Goal: Task Accomplishment & Management: Complete application form

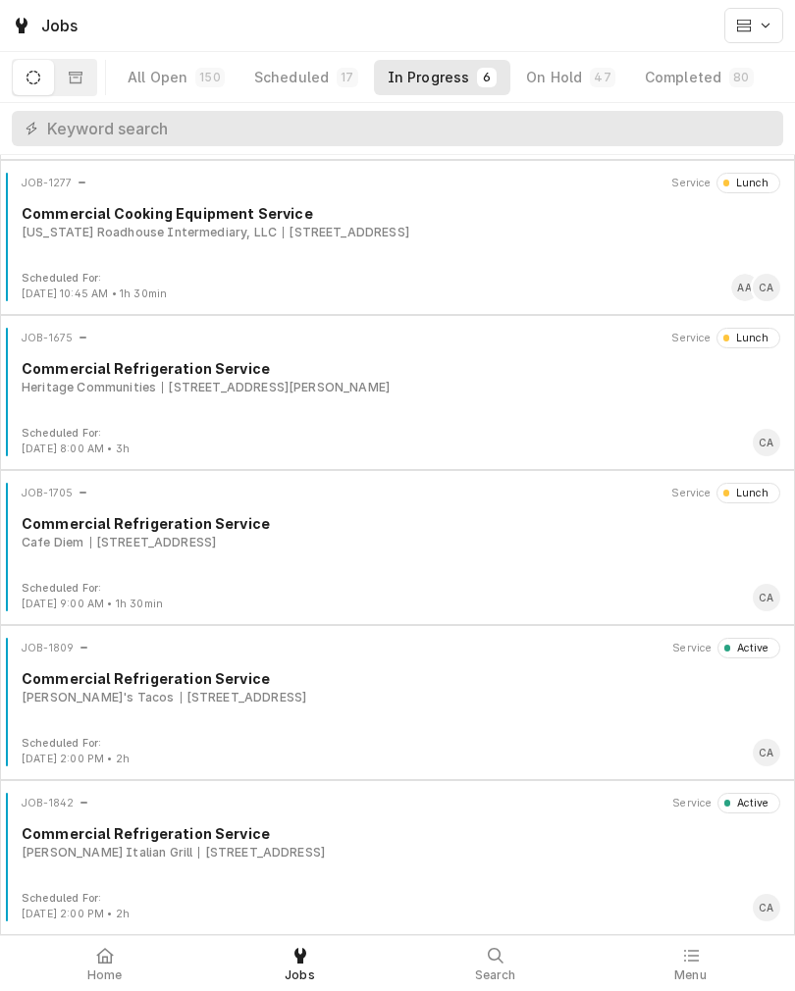
scroll to position [150, 0]
click at [273, 864] on div "JOB-1842 Service Active Commercial Refrigeration Service Carrabba’s Italian Gri…" at bounding box center [397, 842] width 779 height 98
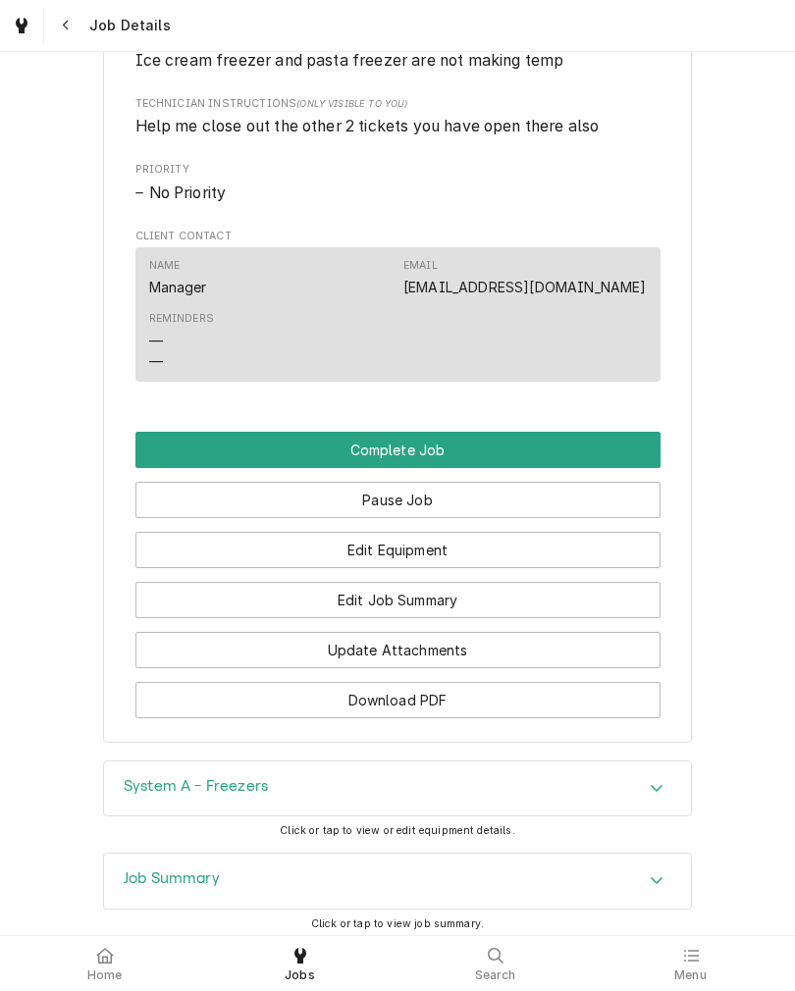
scroll to position [1204, 0]
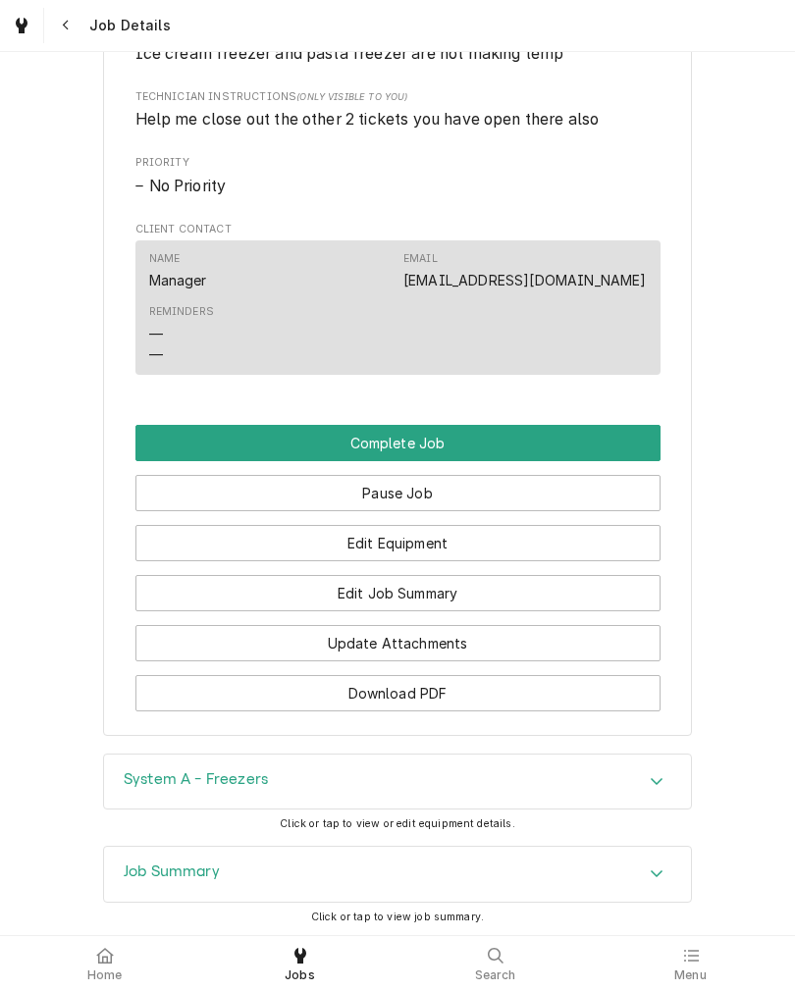
click at [586, 611] on button "Edit Job Summary" at bounding box center [397, 593] width 525 height 36
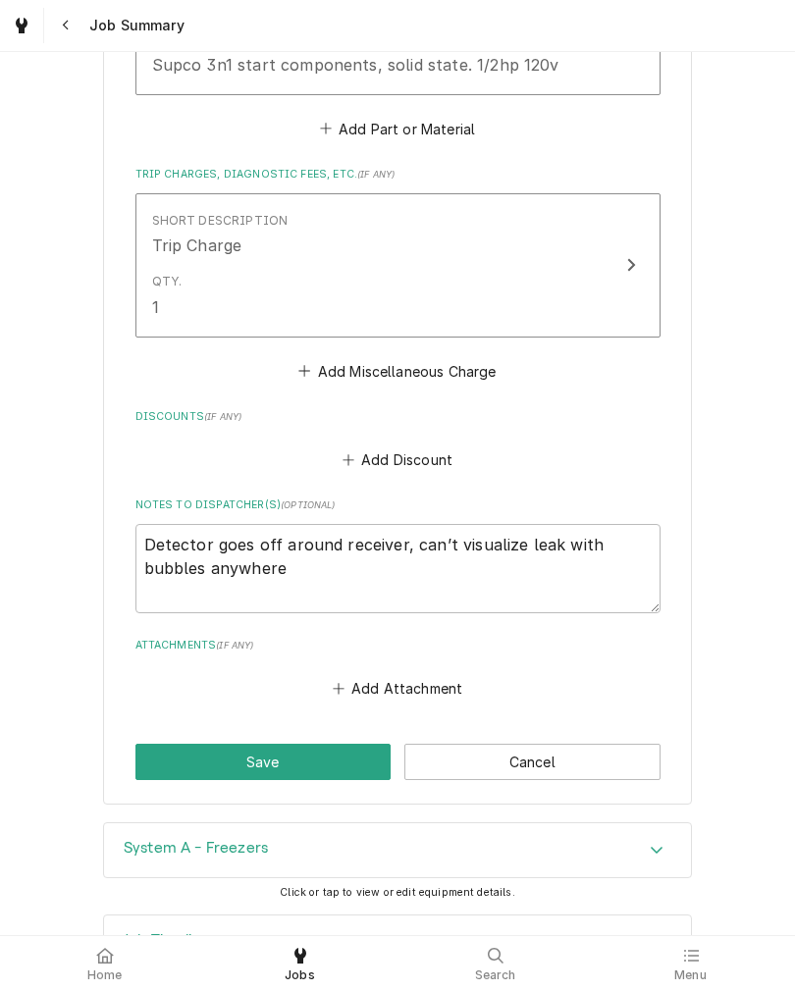
scroll to position [1794, 0]
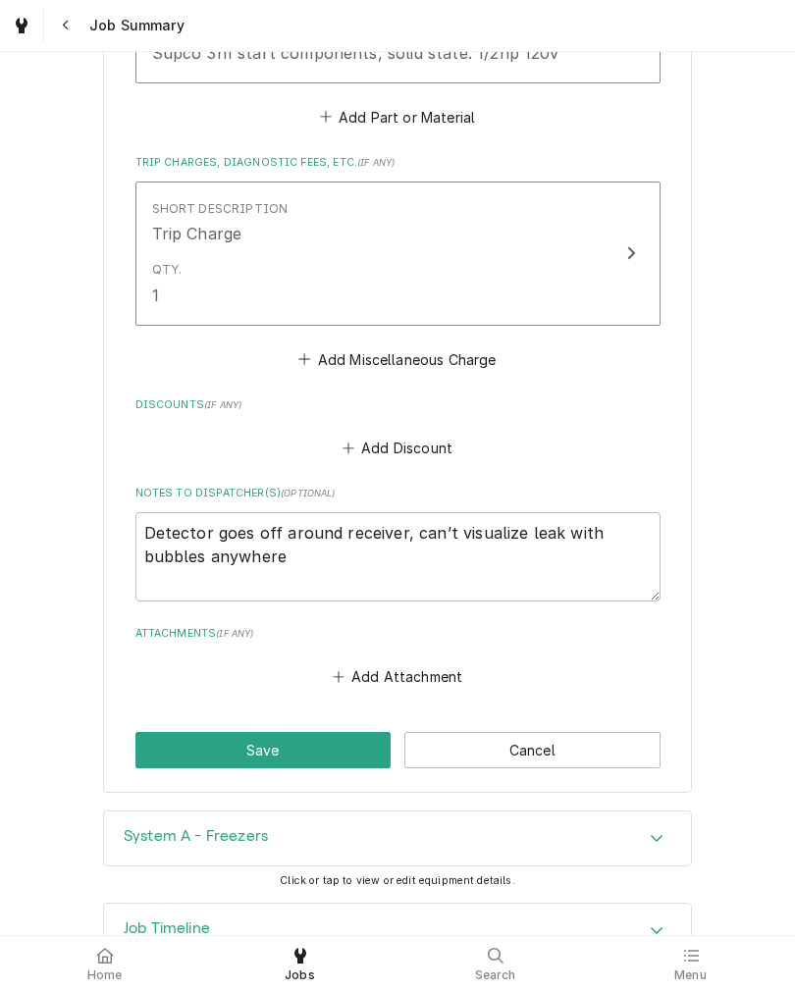
click at [135, 732] on button "Save" at bounding box center [263, 750] width 256 height 36
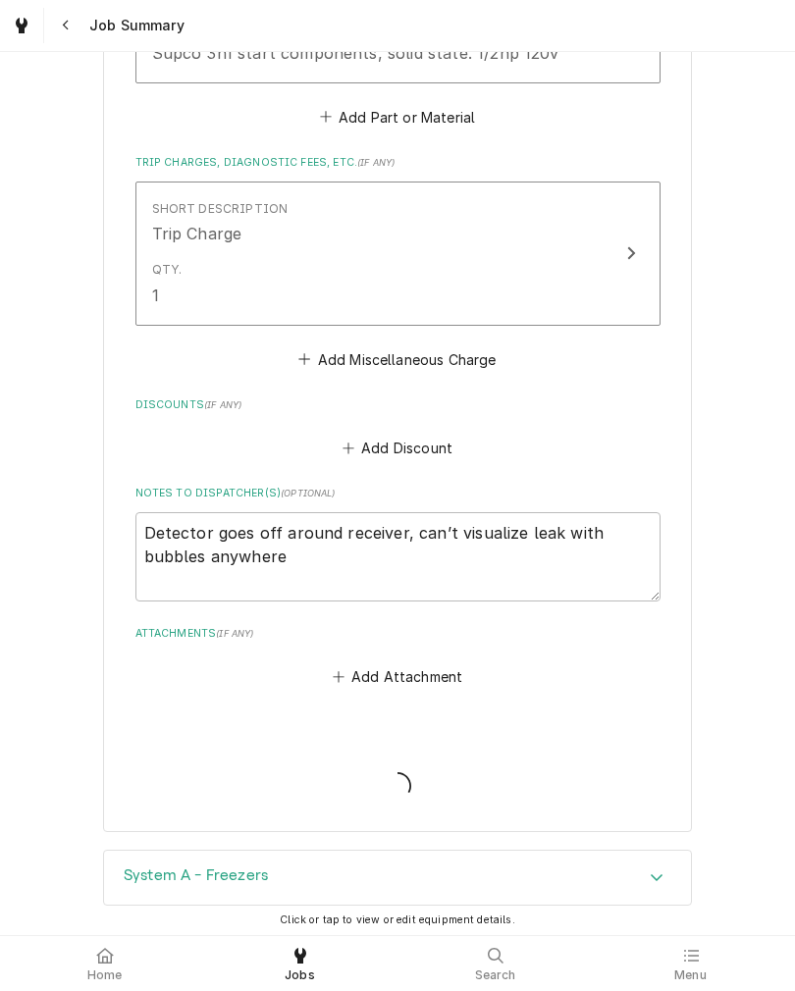
type textarea "x"
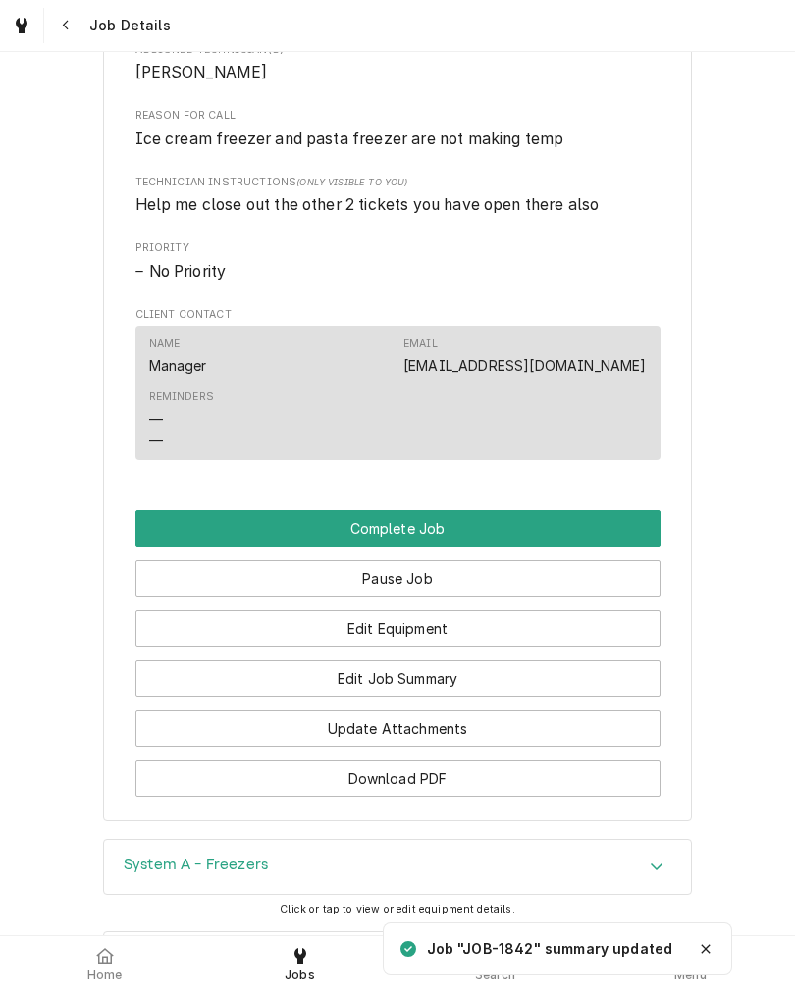
scroll to position [1120, 0]
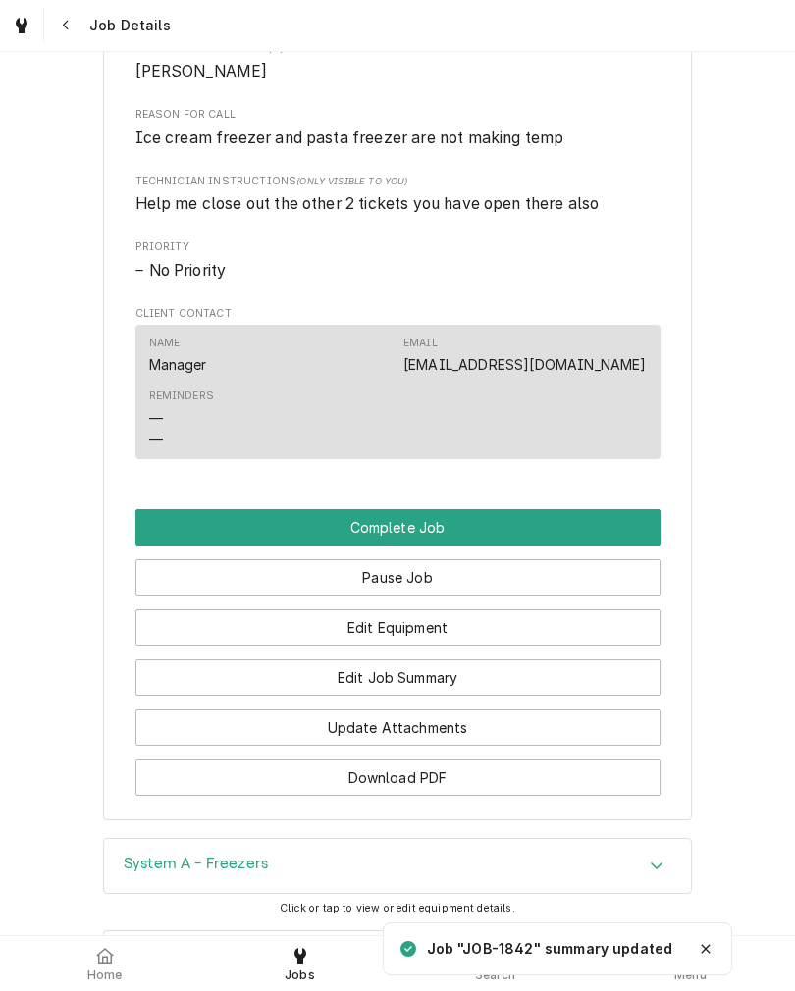
click at [610, 546] on button "Complete Job" at bounding box center [397, 527] width 525 height 36
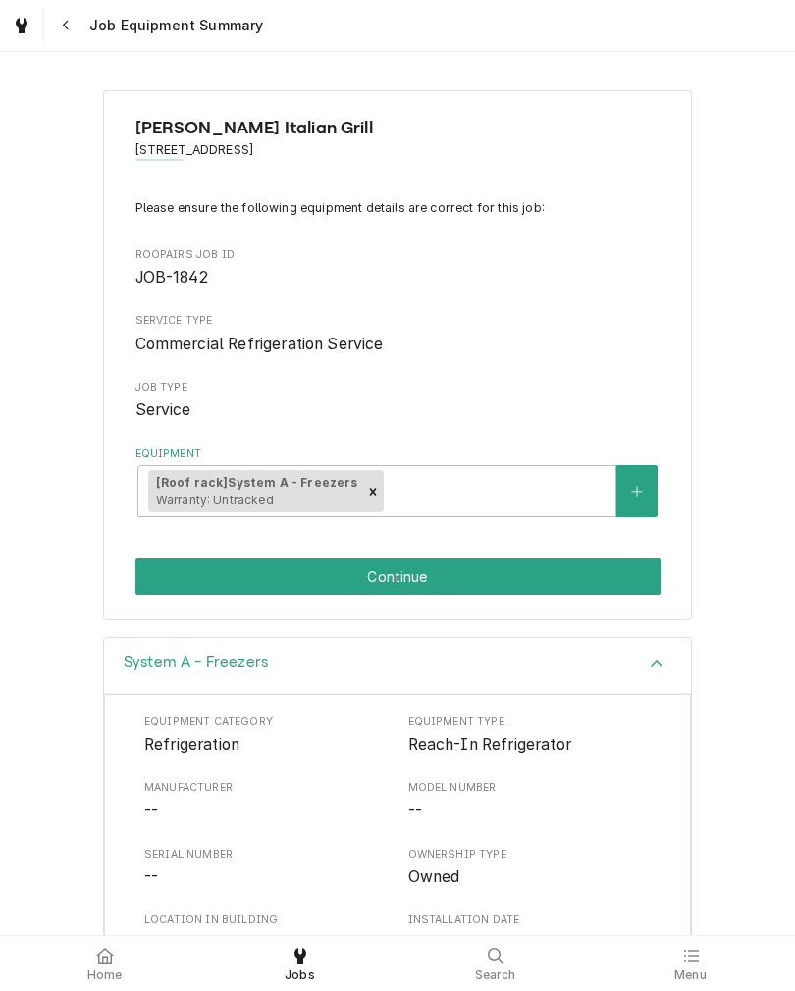
click at [605, 581] on button "Continue" at bounding box center [397, 576] width 525 height 36
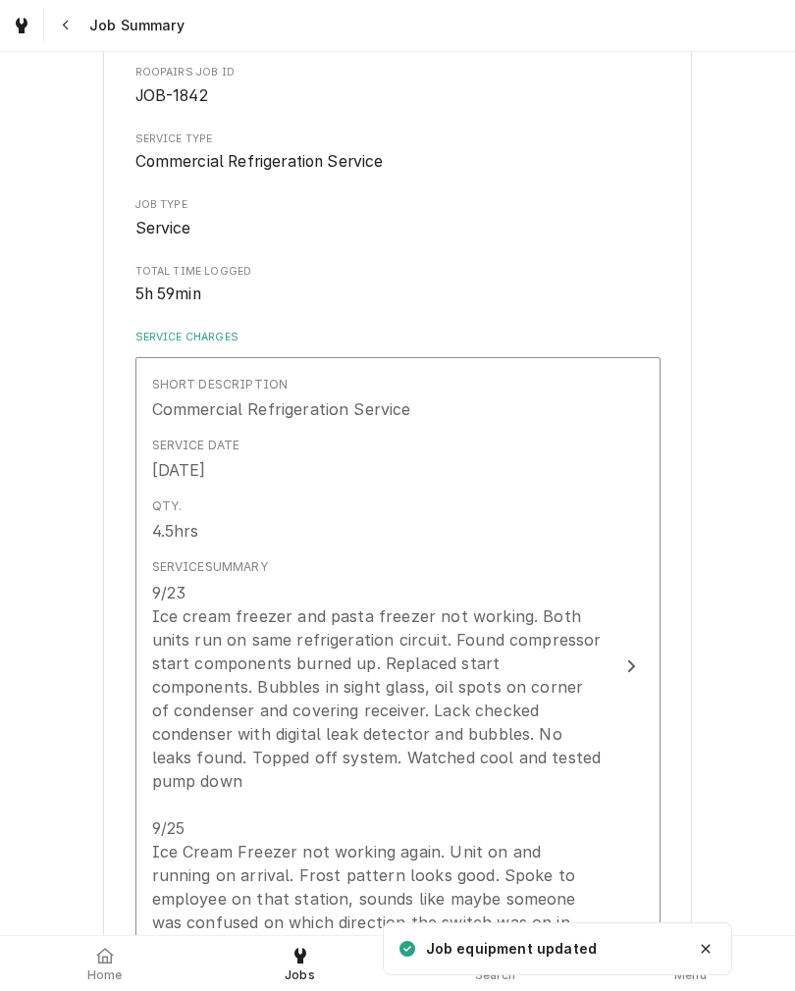
scroll to position [181, 0]
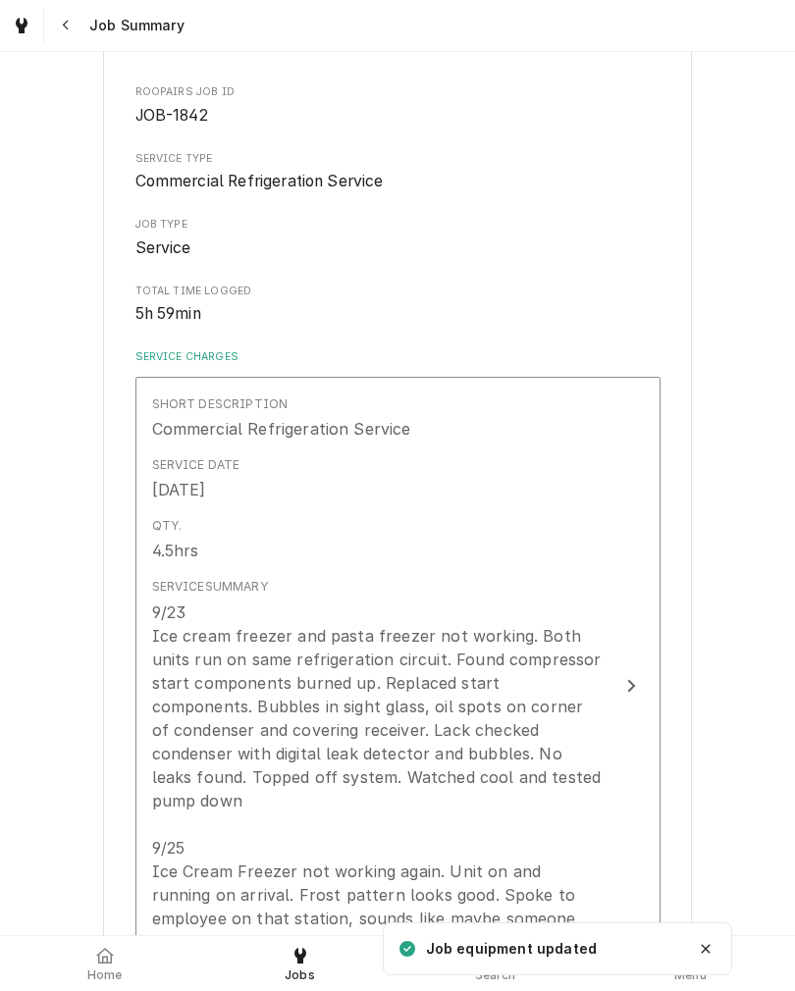
click at [601, 591] on div "Service Summary 9/23 Ice cream freezer and pasta freezer not working. Both unit…" at bounding box center [377, 777] width 450 height 398
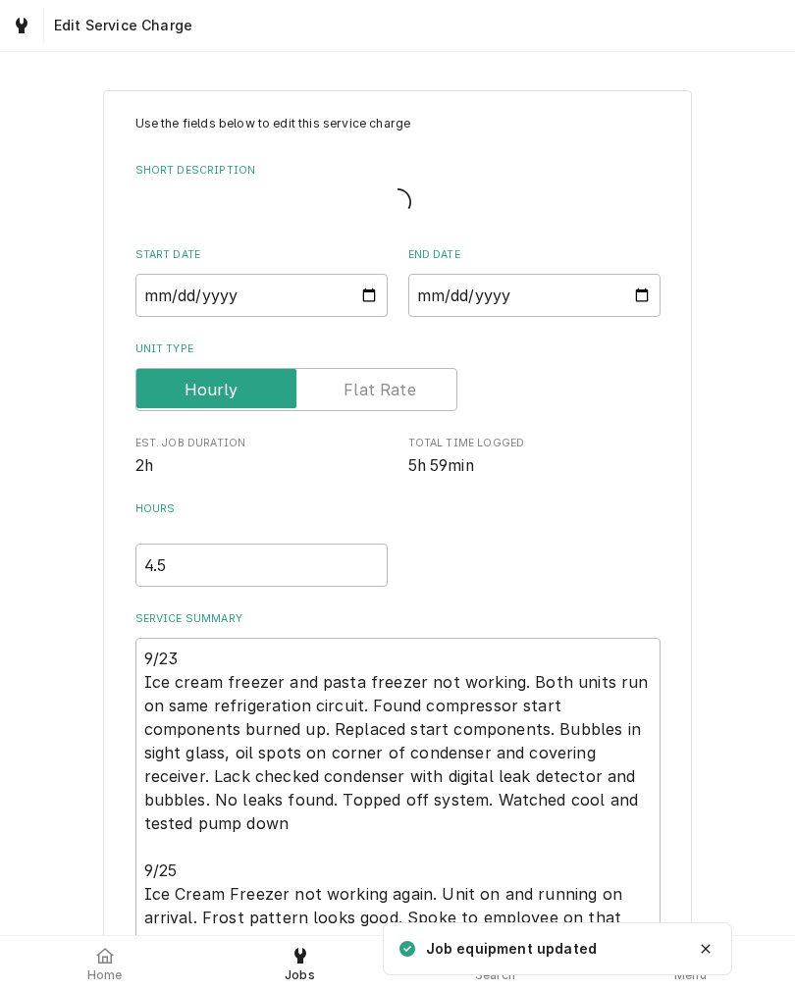
type textarea "x"
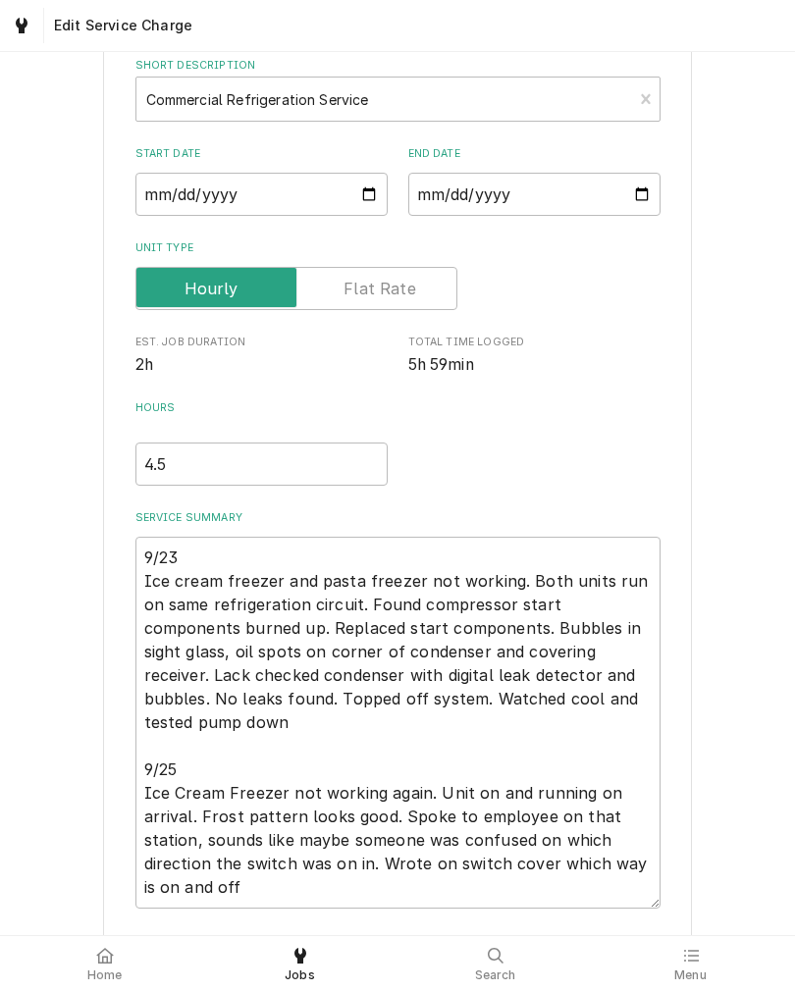
scroll to position [106, 0]
click at [293, 458] on input "4.5" at bounding box center [261, 463] width 252 height 43
type textarea "x"
type input "4"
type textarea "x"
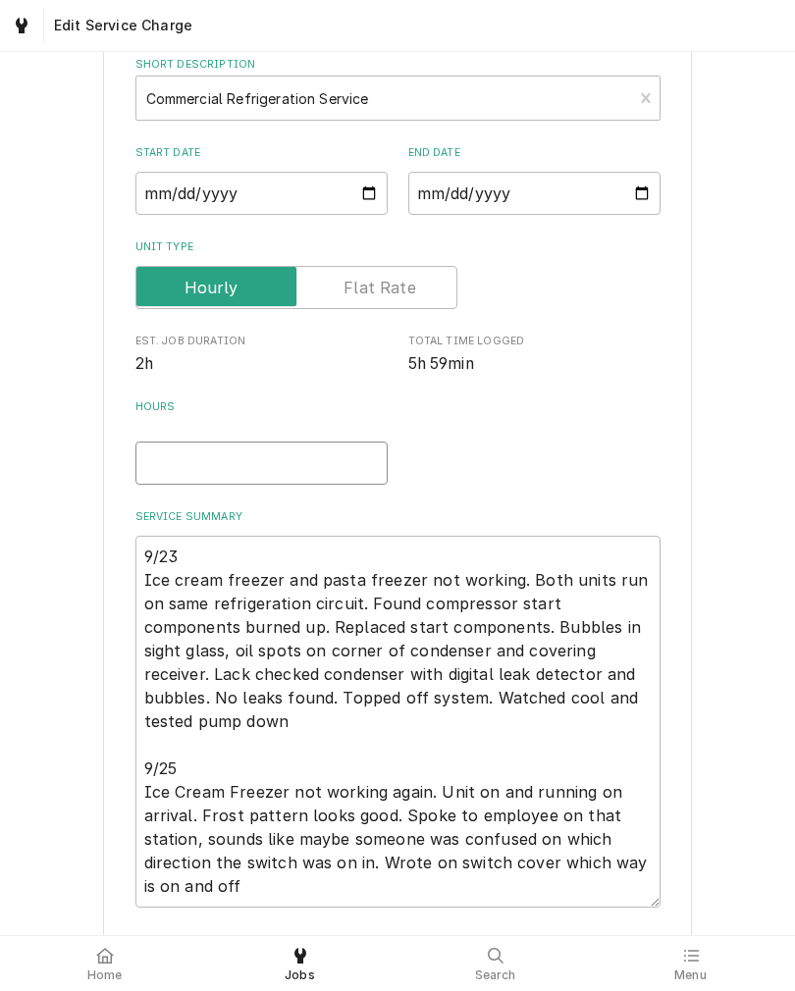
type textarea "x"
type input "5"
type textarea "x"
type input "5.2"
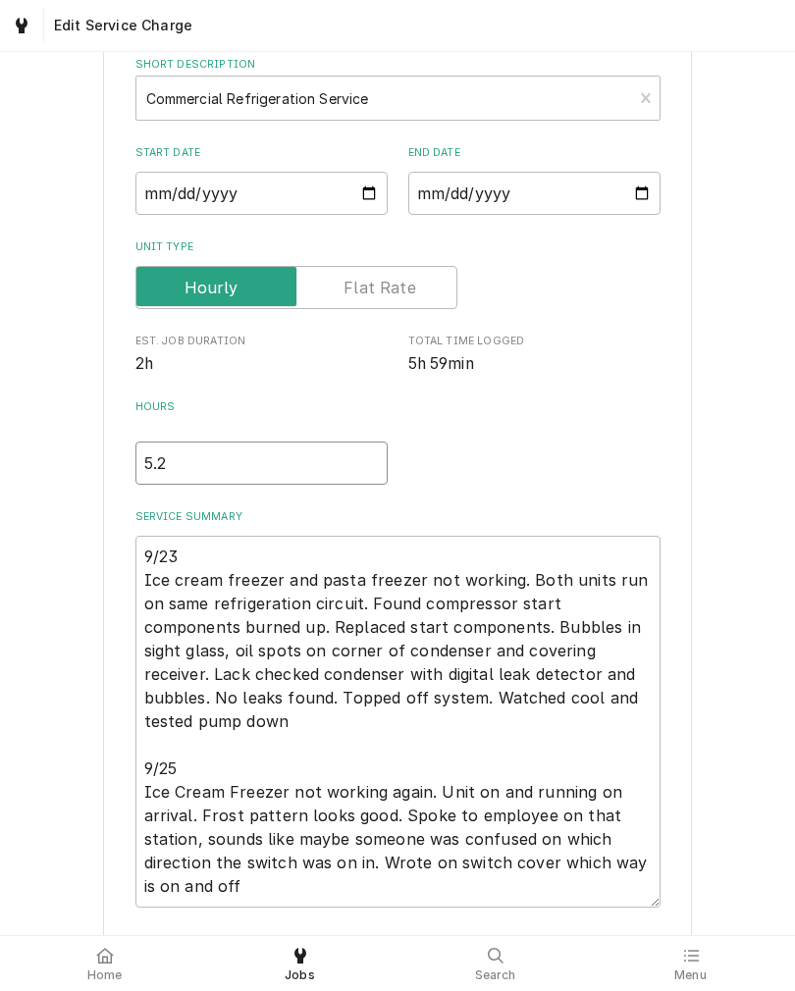
type textarea "x"
type input "5.25"
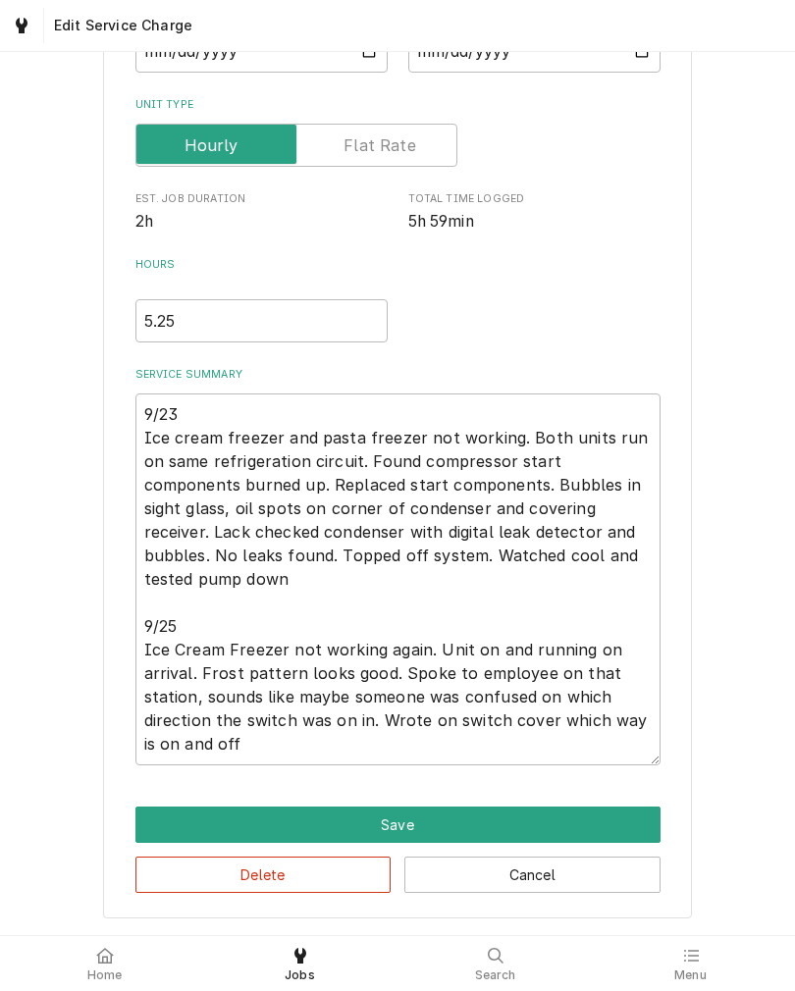
click at [623, 812] on button "Save" at bounding box center [397, 825] width 525 height 36
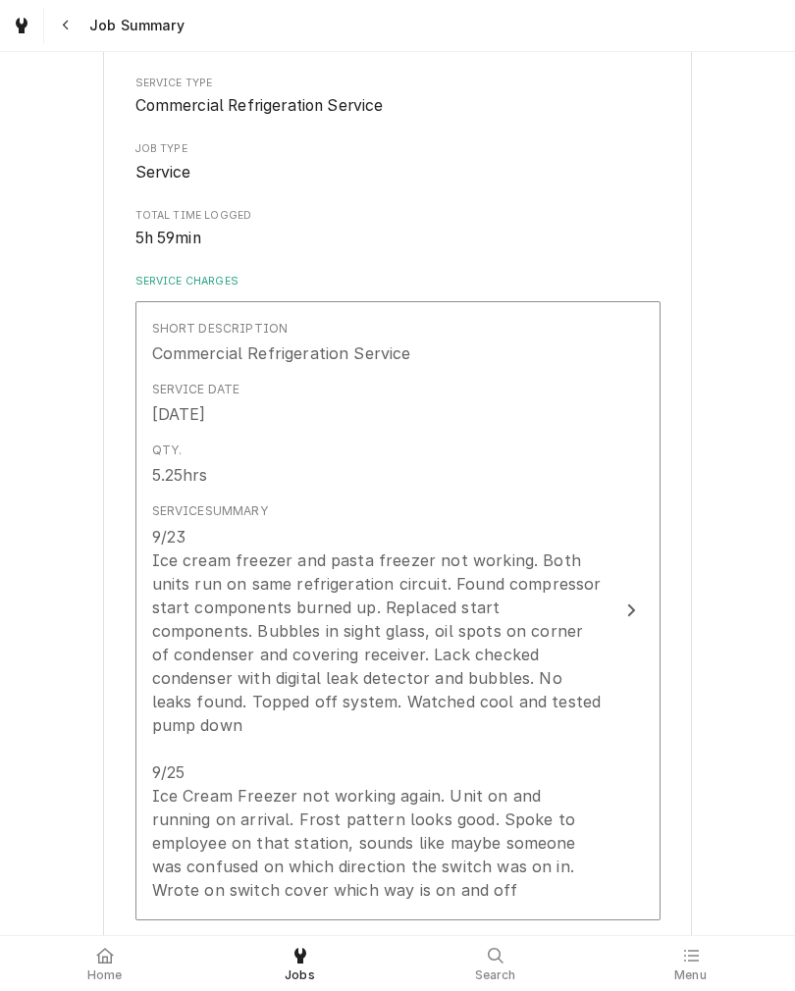
scroll to position [181, 0]
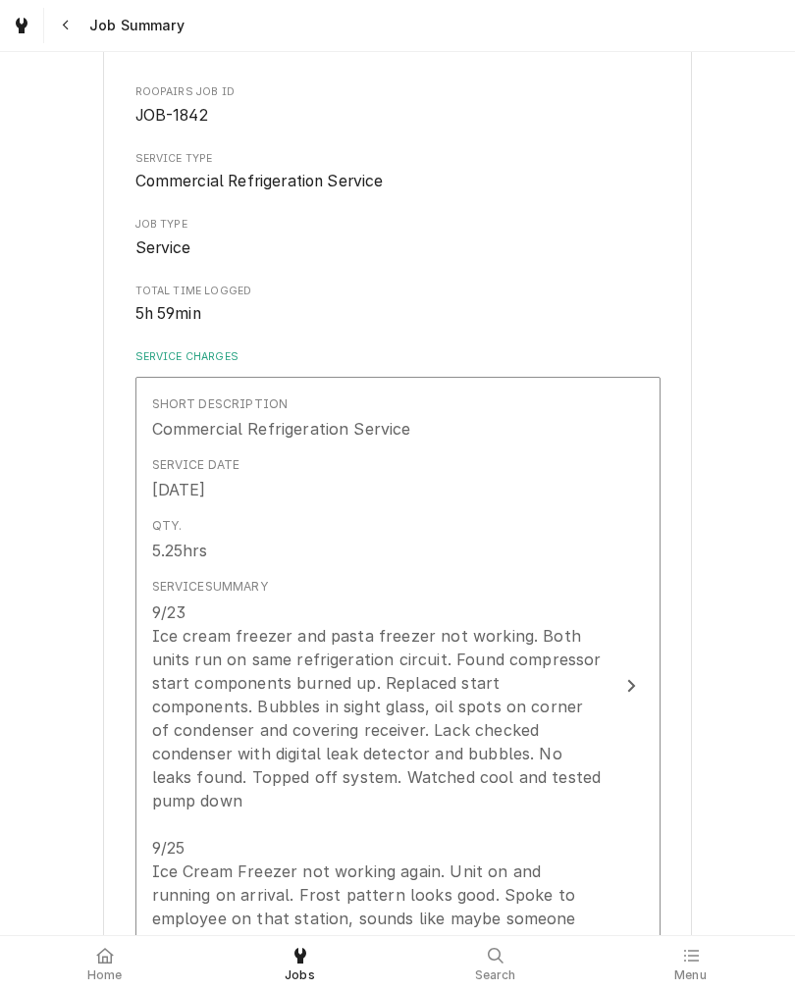
click at [624, 707] on button "Short Description Commercial Refrigeration Service Service Date Sep 23, 2025 Qt…" at bounding box center [397, 686] width 525 height 619
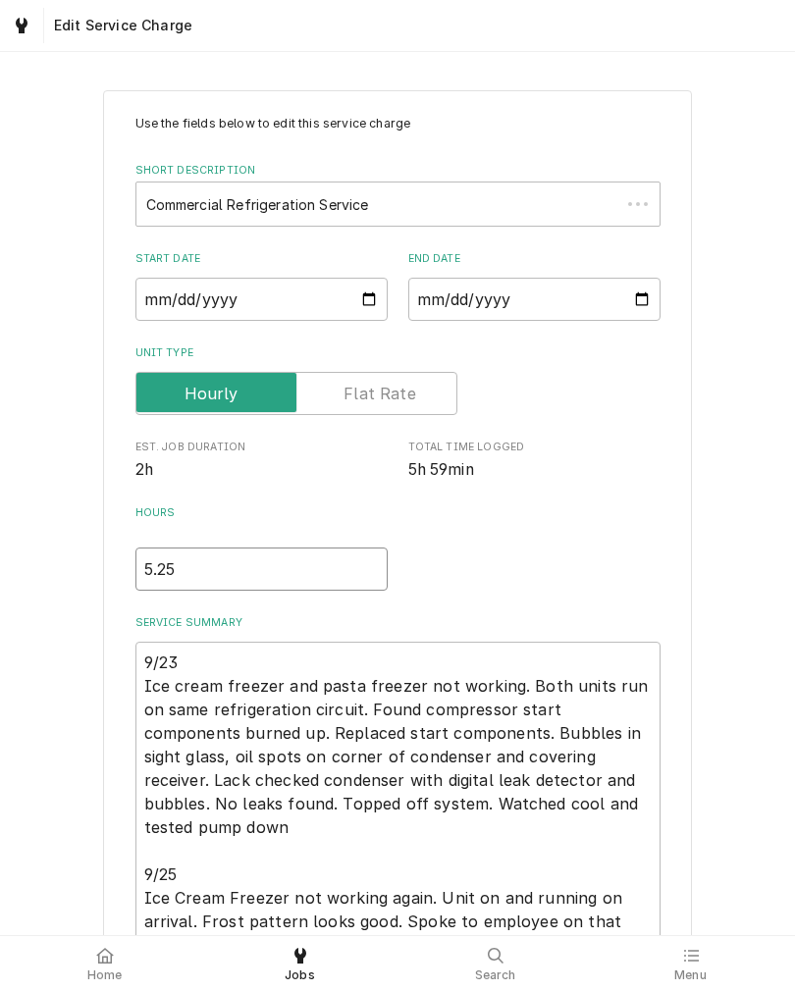
click at [190, 569] on input "5.25" at bounding box center [261, 569] width 252 height 43
type textarea "x"
type input "5.2"
type textarea "x"
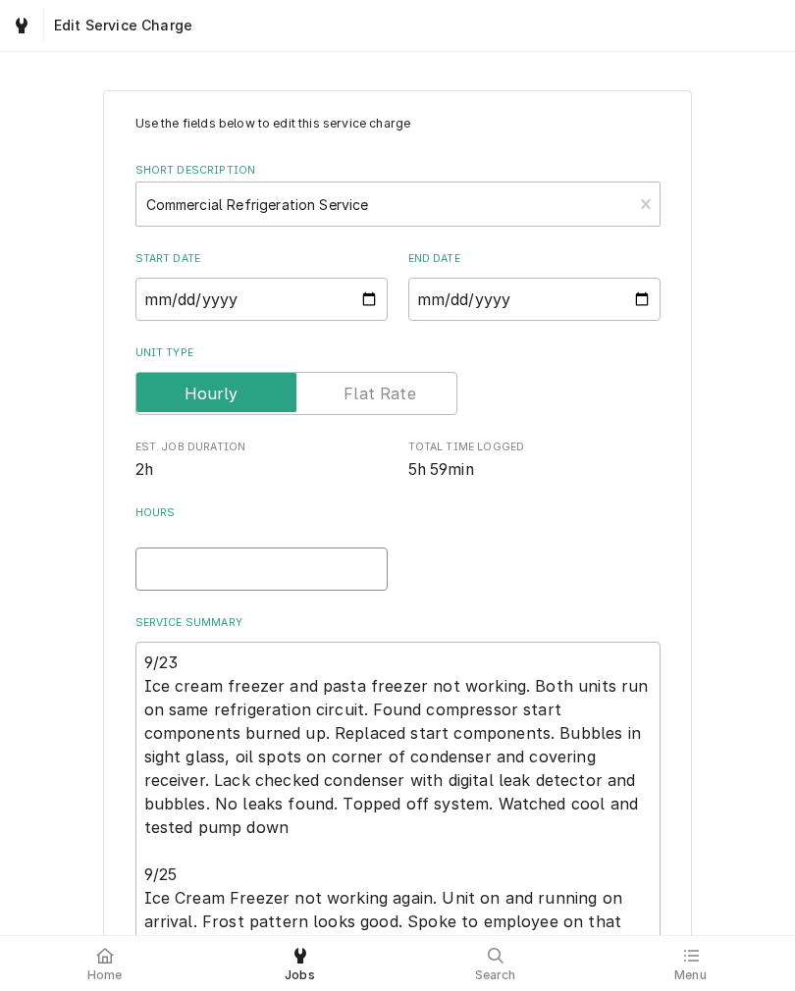
type input "5"
type textarea "x"
type input "6"
click at [47, 618] on div "Use the fields below to edit this service charge Short Description Commercial R…" at bounding box center [397, 628] width 795 height 1111
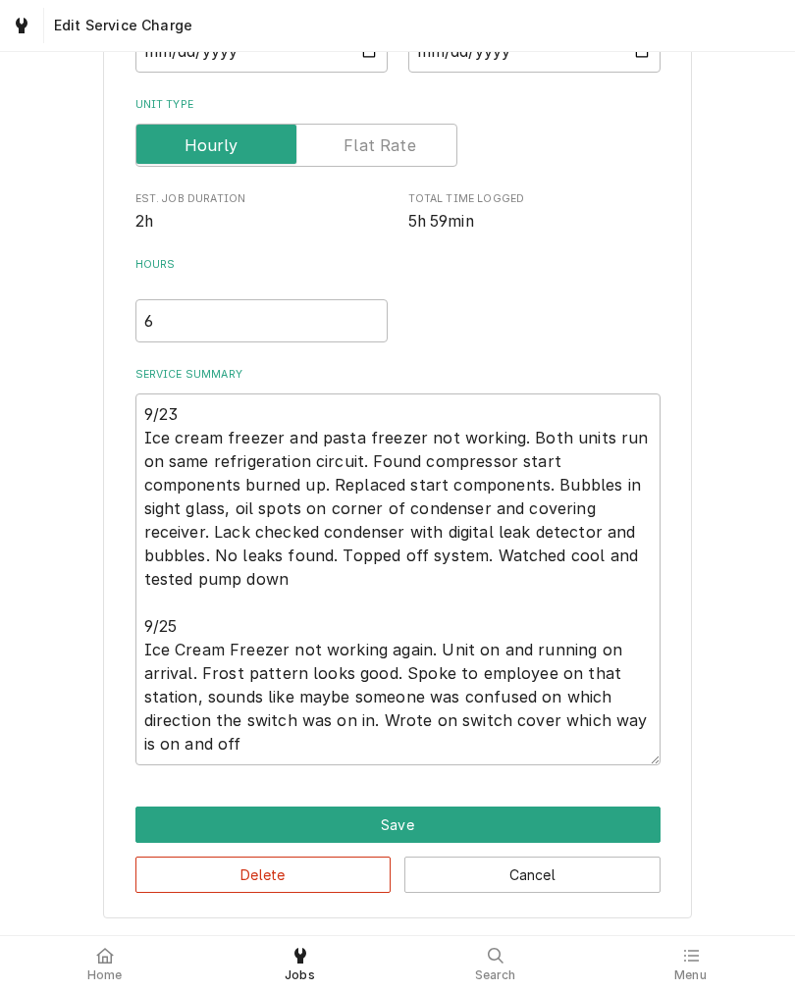
click at [637, 807] on button "Save" at bounding box center [397, 825] width 525 height 36
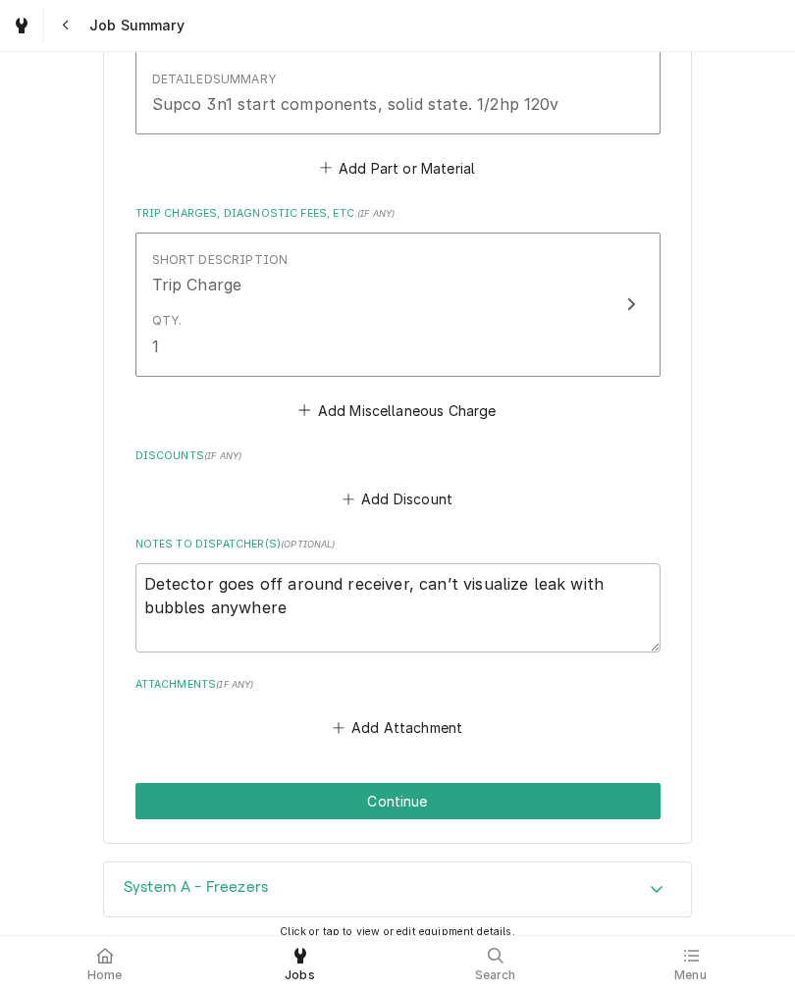
scroll to position [1761, 0]
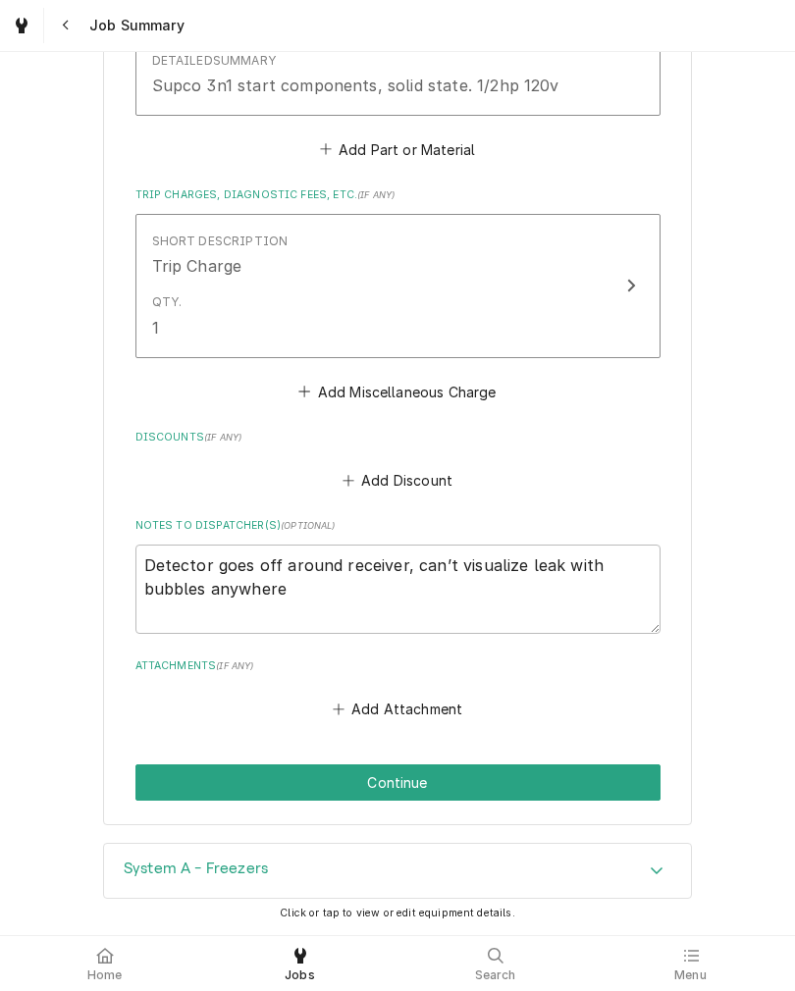
click at [599, 764] on button "Continue" at bounding box center [397, 782] width 525 height 36
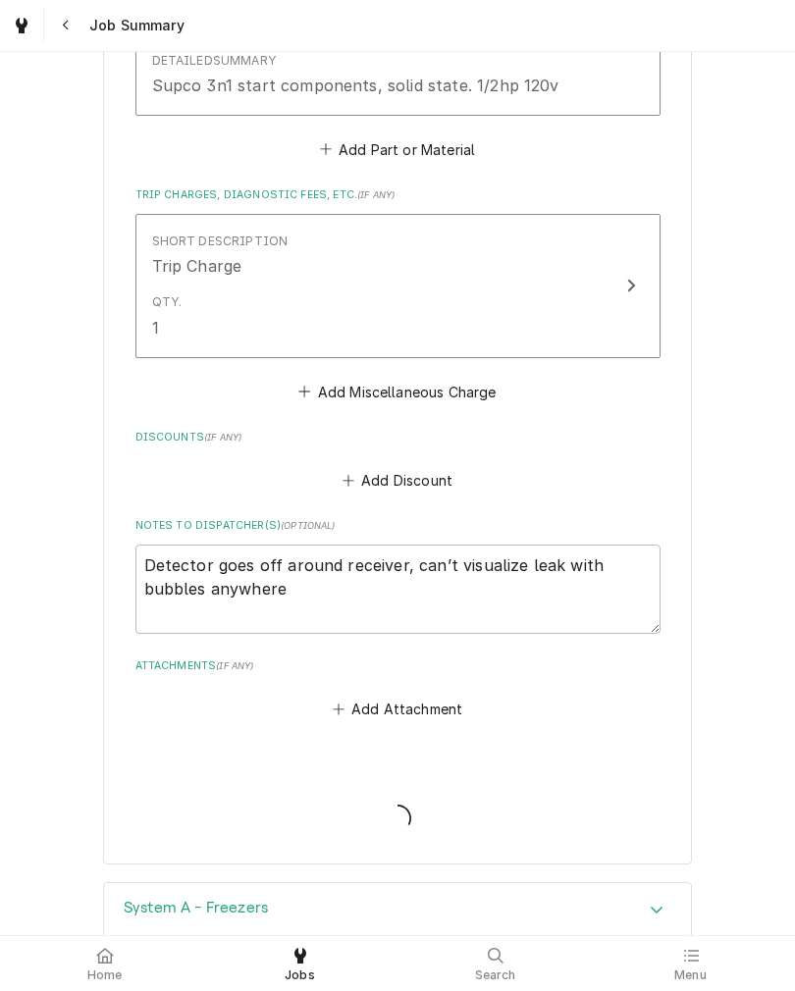
type textarea "x"
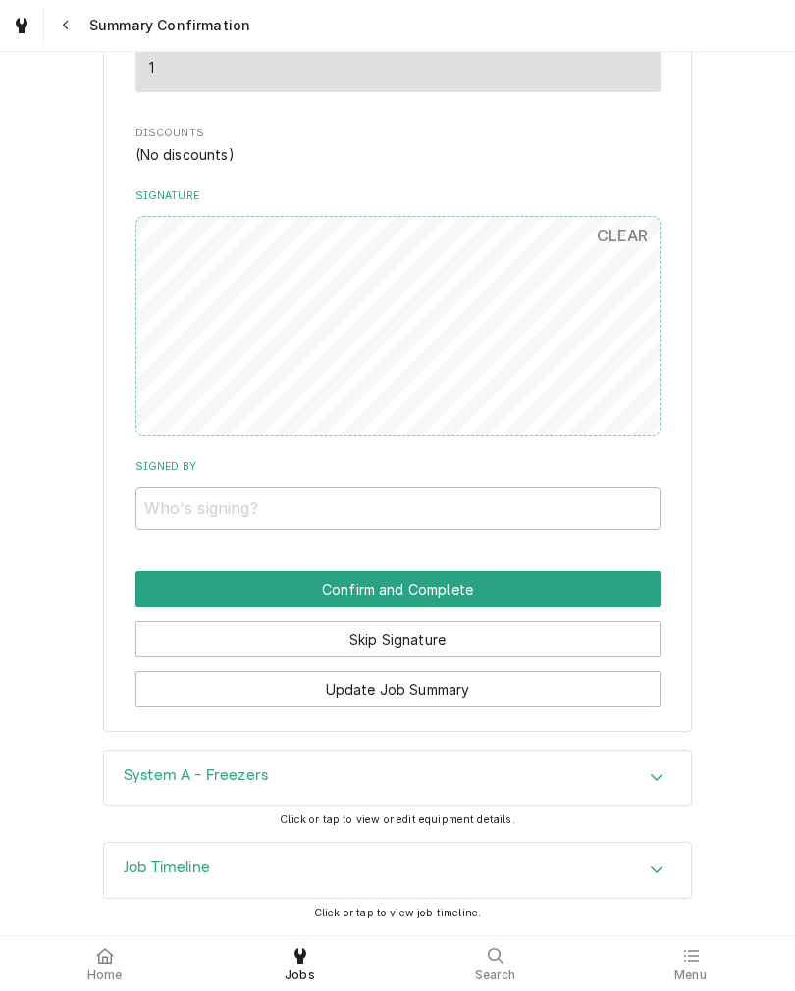
scroll to position [1696, 0]
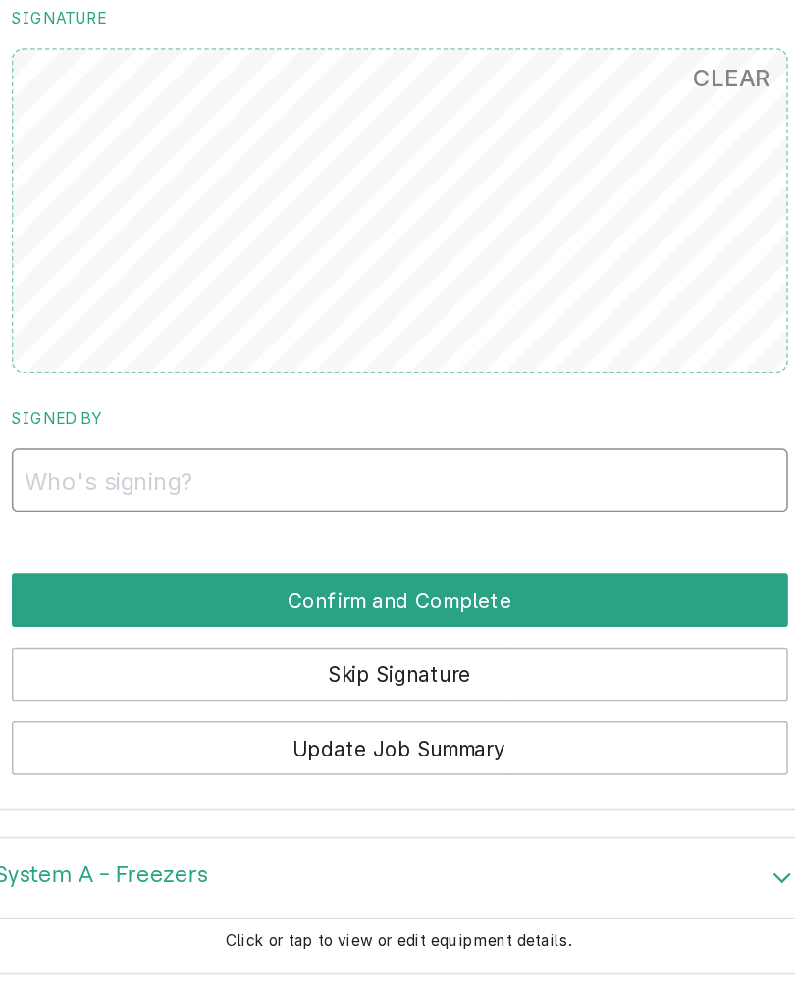
click at [446, 487] on input "Signed By" at bounding box center [397, 508] width 525 height 43
click at [135, 487] on input "Signed By" at bounding box center [397, 508] width 525 height 43
click at [357, 487] on input "Signed By" at bounding box center [397, 508] width 525 height 43
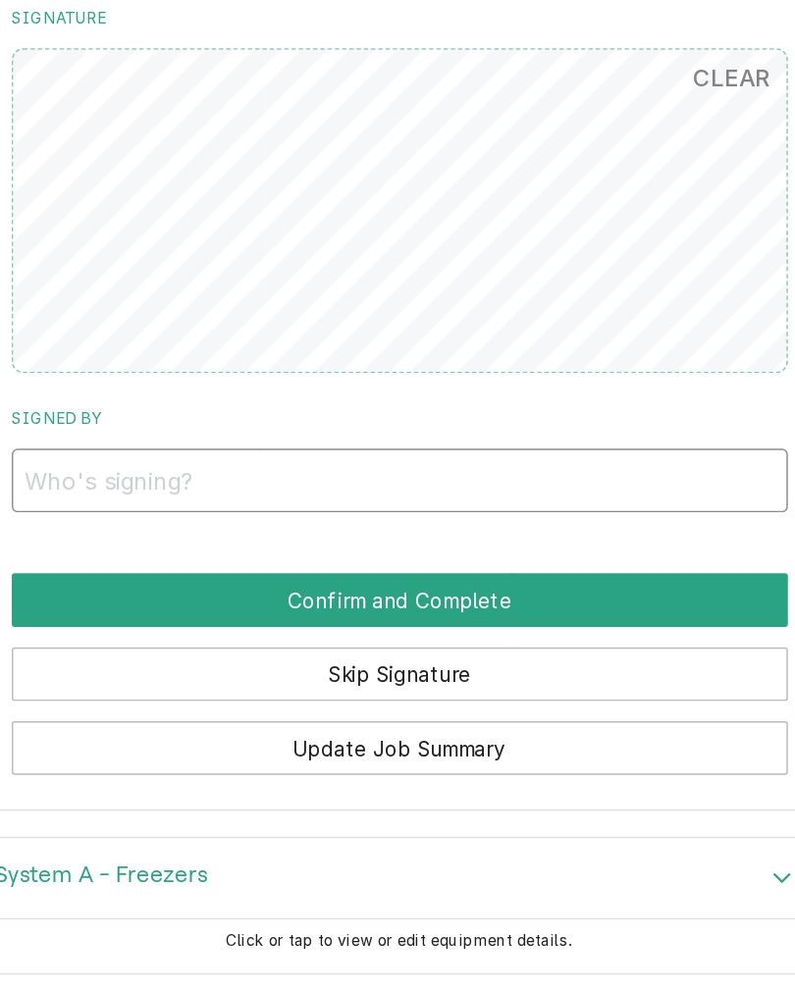
click at [367, 487] on input "Signed By" at bounding box center [397, 508] width 525 height 43
click at [369, 487] on input "Signed By" at bounding box center [397, 508] width 525 height 43
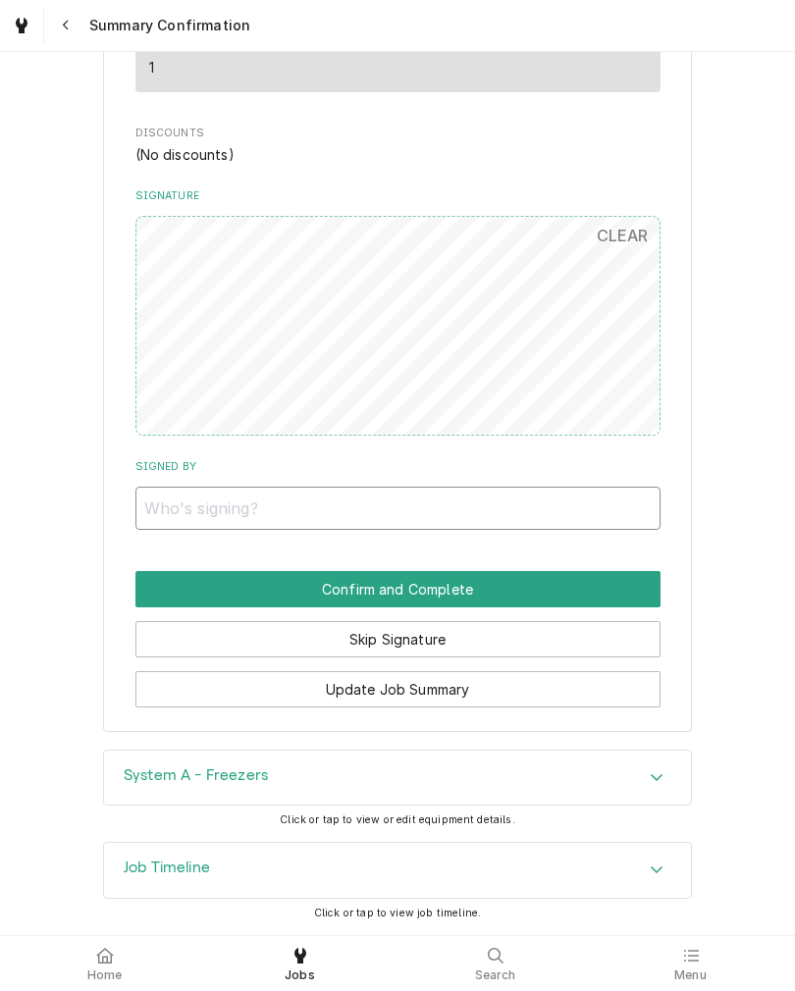
click at [183, 496] on input "Signed By" at bounding box center [397, 508] width 525 height 43
click at [166, 500] on input "Signed By" at bounding box center [397, 508] width 525 height 43
click at [617, 229] on button "CLEAR" at bounding box center [623, 235] width 76 height 39
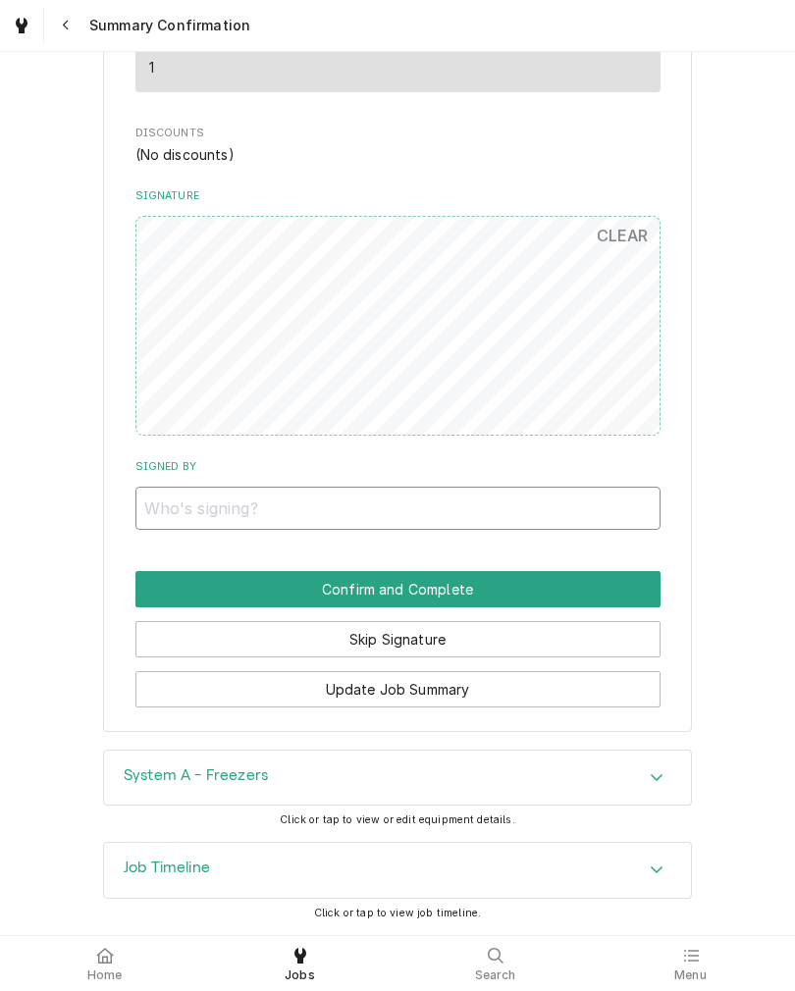
click at [598, 507] on input "Signed By" at bounding box center [397, 508] width 525 height 43
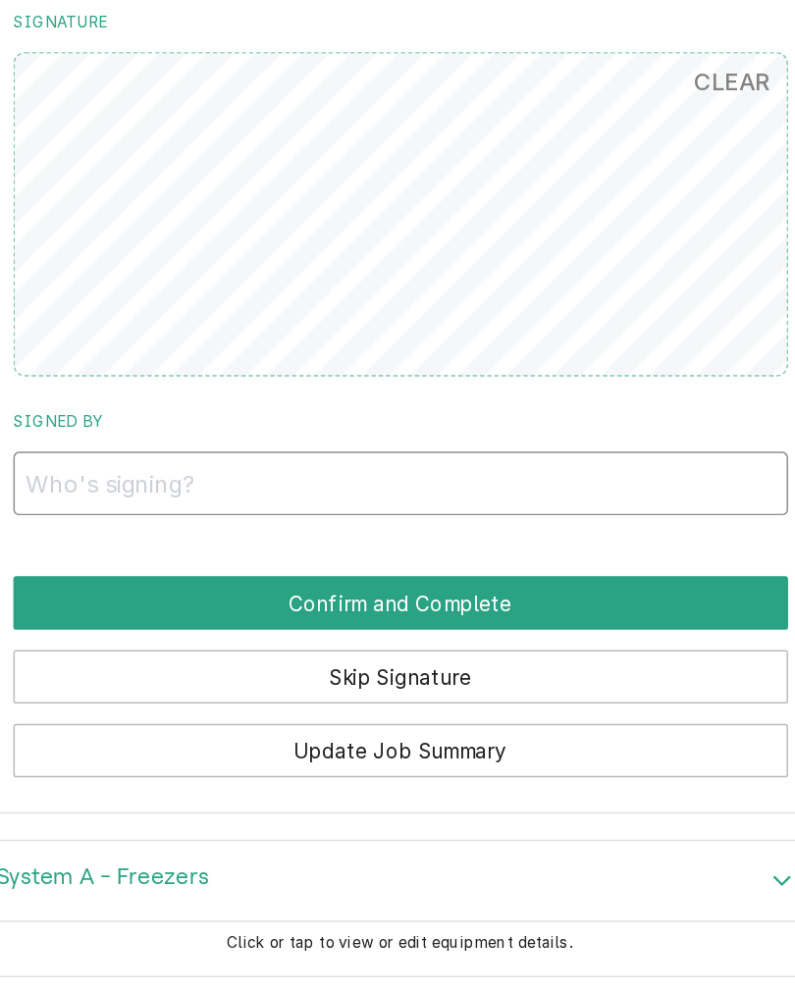
click at [135, 487] on input "Signed By" at bounding box center [397, 508] width 525 height 43
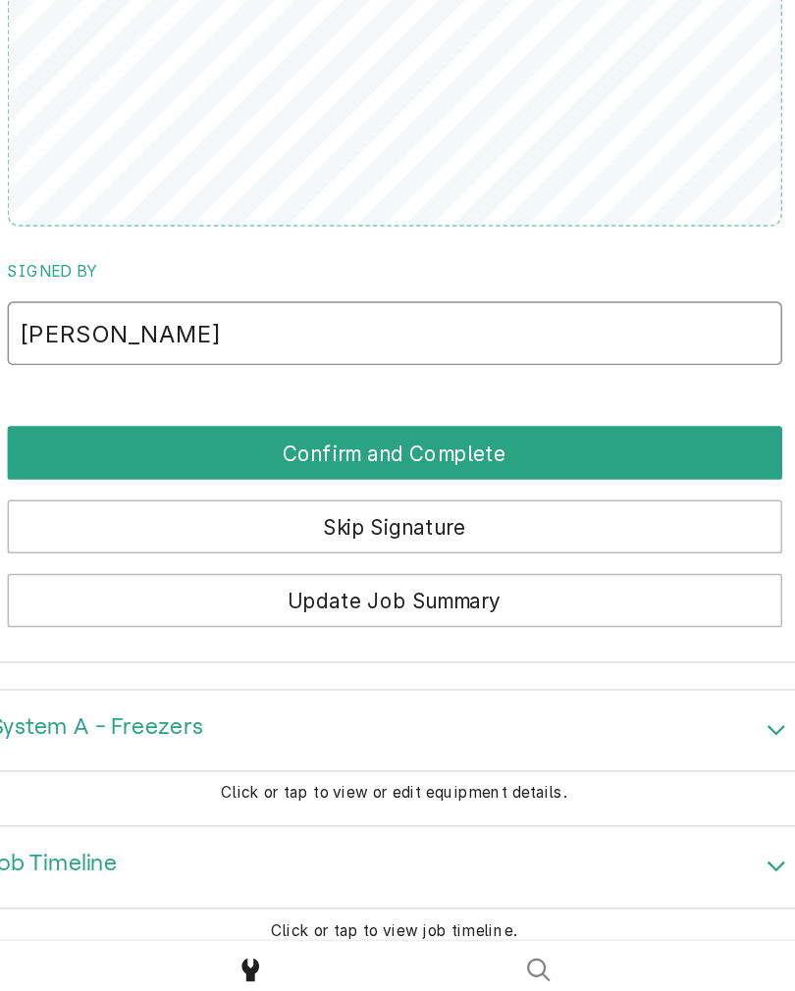
scroll to position [1678, 0]
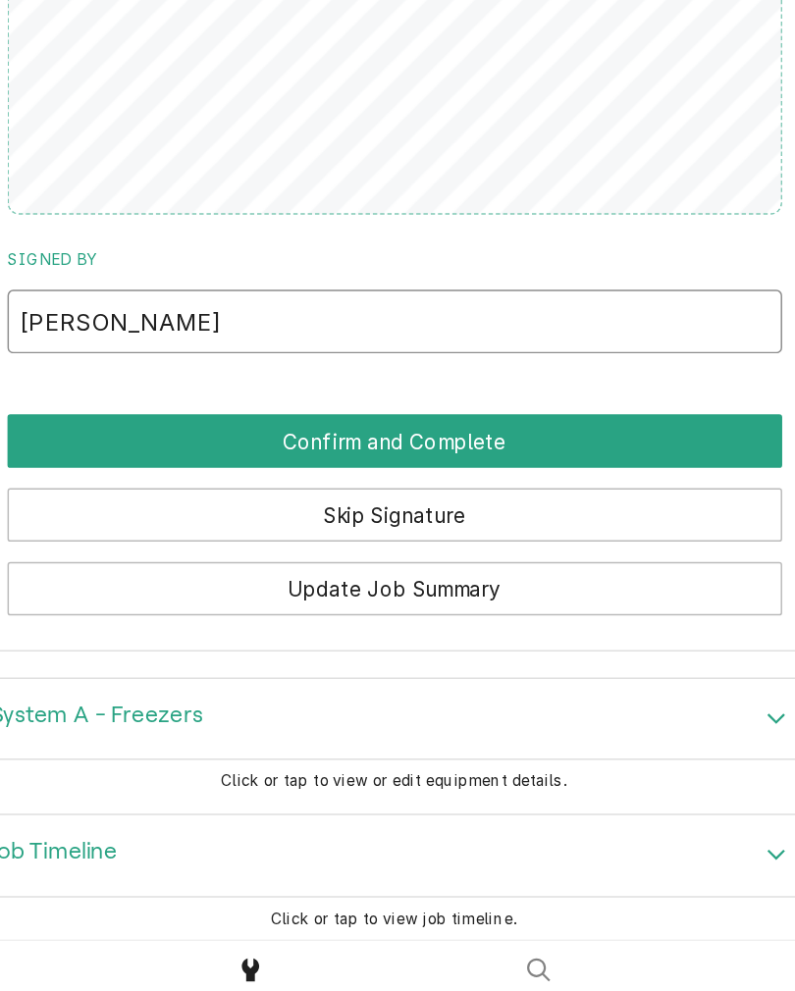
type input "Elliot boll"
click at [135, 579] on button "Confirm and Complete" at bounding box center [397, 597] width 525 height 36
